Goal: Task Accomplishment & Management: Manage account settings

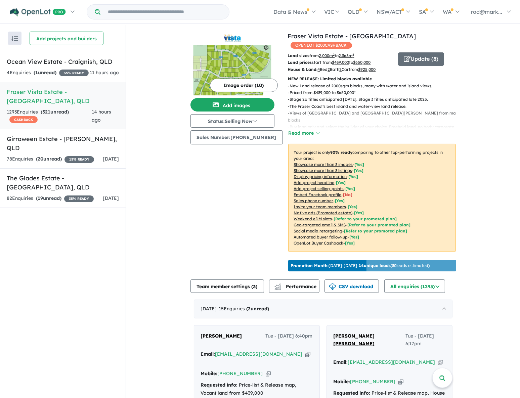
scroll to position [152, 0]
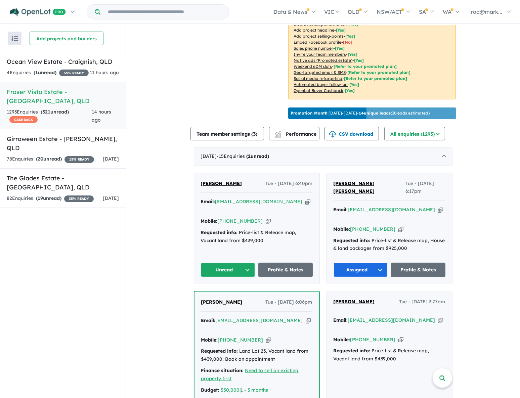
click at [246, 263] on button "Unread" at bounding box center [228, 270] width 54 height 14
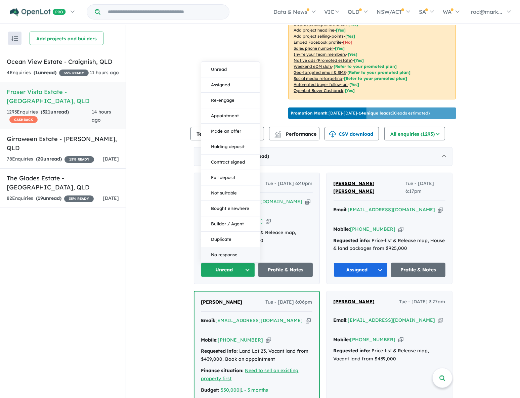
click at [237, 247] on button "No response" at bounding box center [230, 254] width 58 height 15
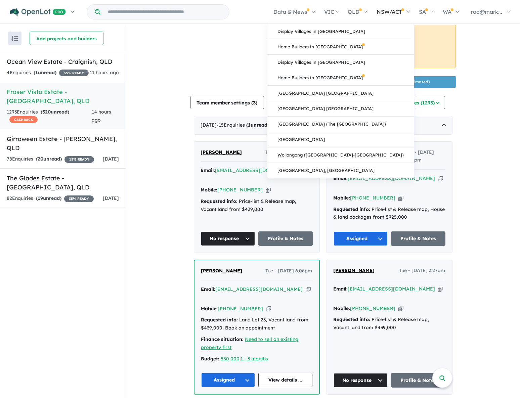
scroll to position [183, 0]
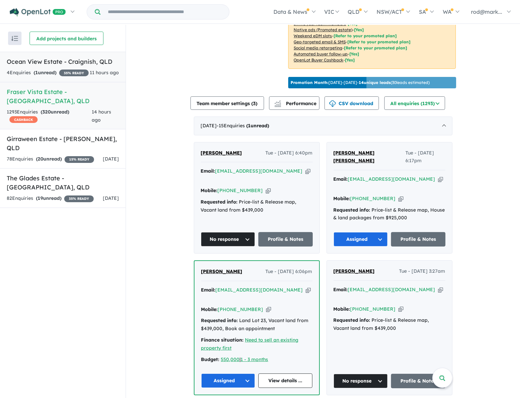
click at [52, 67] on link "Ocean View Estate - Craignish , QLD 4 Enquir ies ( 1 unread) 35 % READY 11 hour…" at bounding box center [63, 67] width 126 height 31
